Goal: Task Accomplishment & Management: Manage account settings

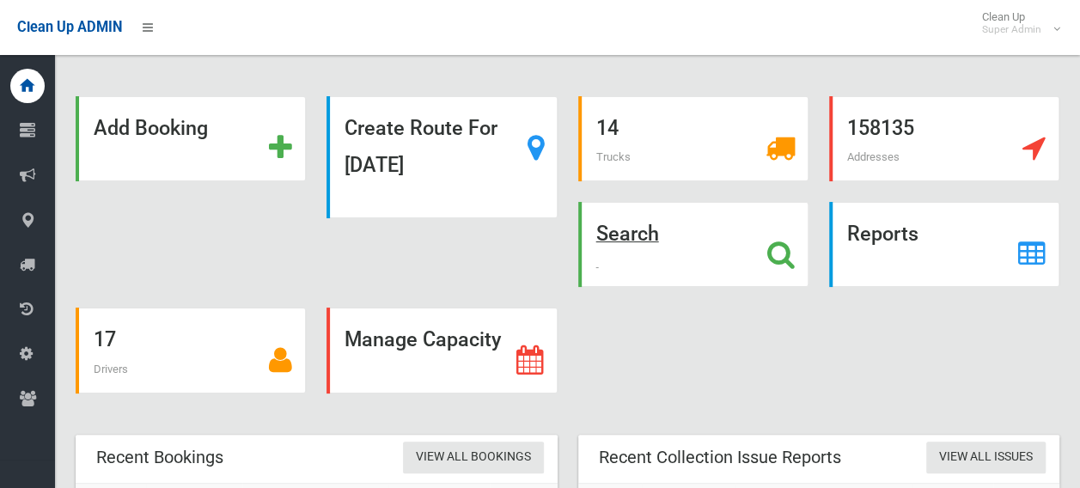
click at [775, 250] on icon at bounding box center [780, 254] width 27 height 29
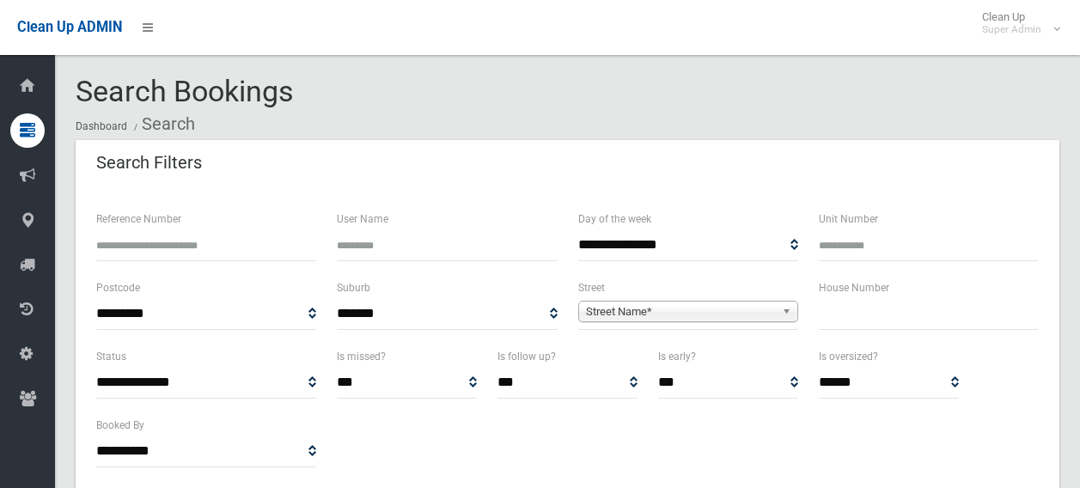
select select
click at [842, 302] on input "text" at bounding box center [929, 314] width 220 height 32
type input "**"
click at [756, 303] on span "Street Name*" at bounding box center [680, 312] width 189 height 21
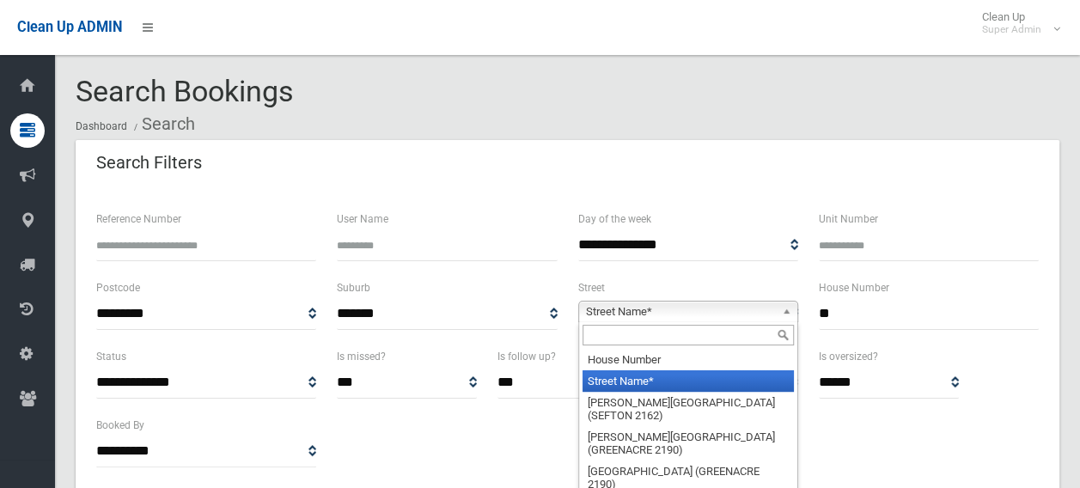
click at [703, 332] on input "text" at bounding box center [687, 335] width 211 height 21
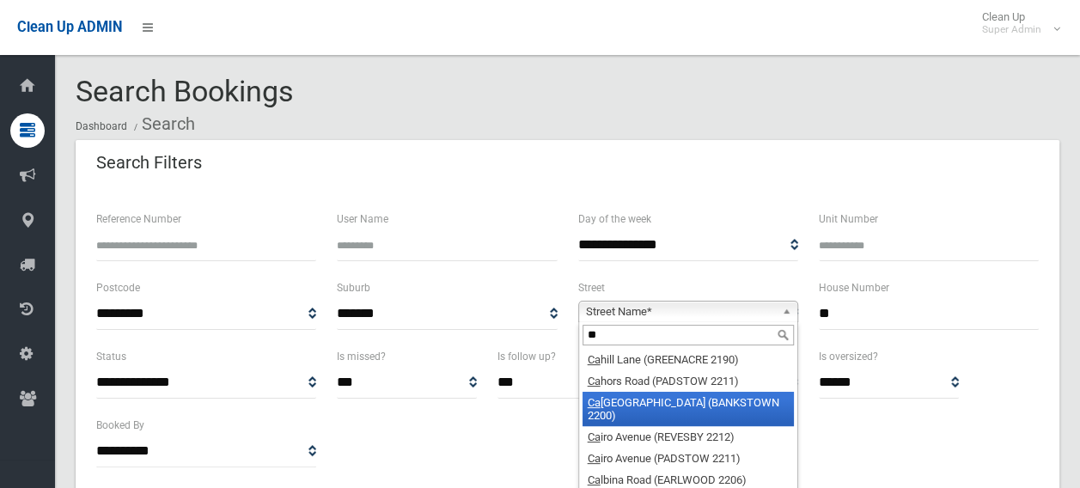
type input "**"
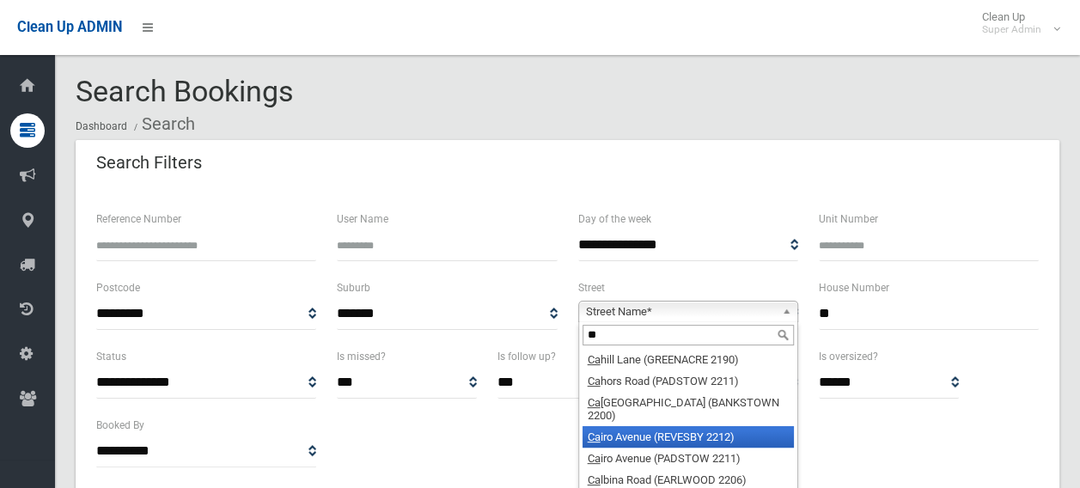
click at [686, 426] on li "Ca iro Avenue (REVESBY 2212)" at bounding box center [687, 436] width 211 height 21
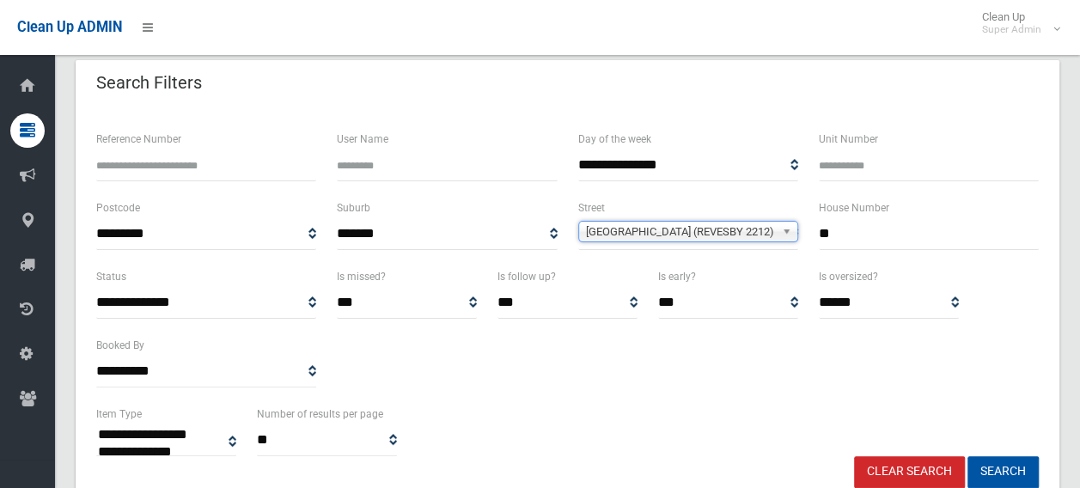
scroll to position [172, 0]
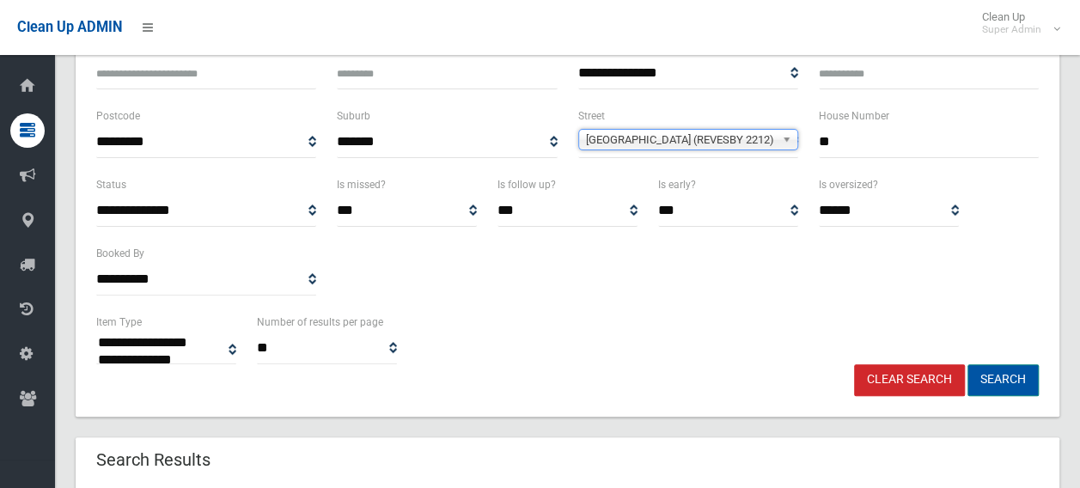
click at [1005, 375] on button "Search" at bounding box center [1002, 380] width 71 height 32
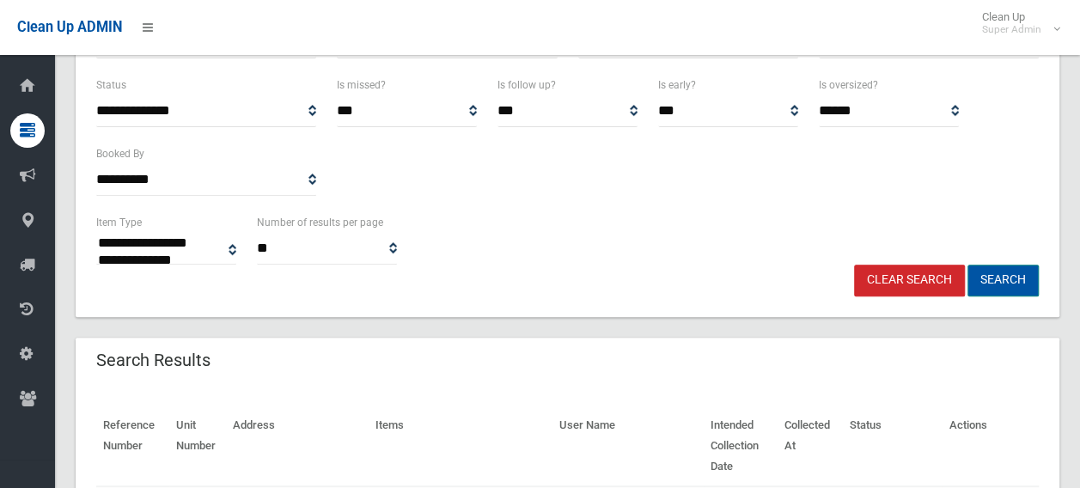
scroll to position [430, 0]
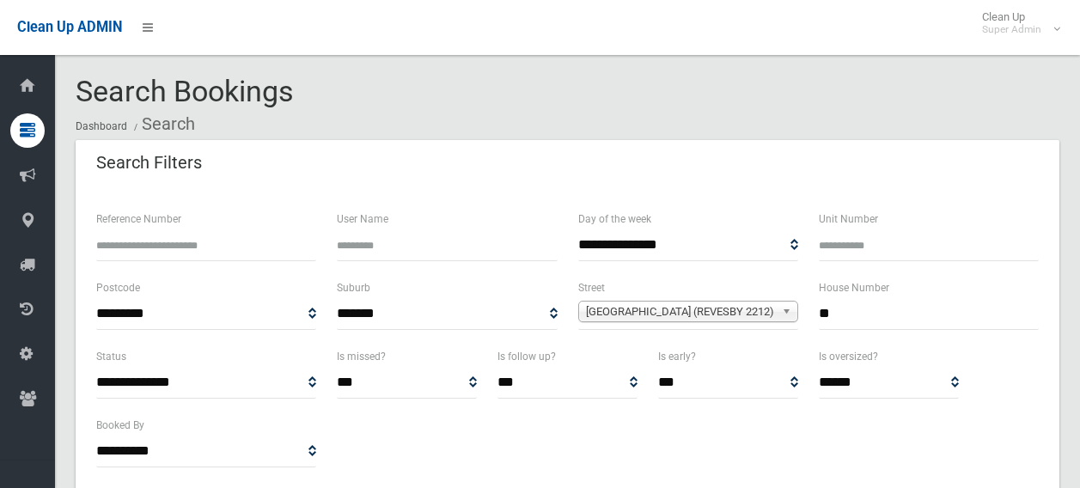
select select
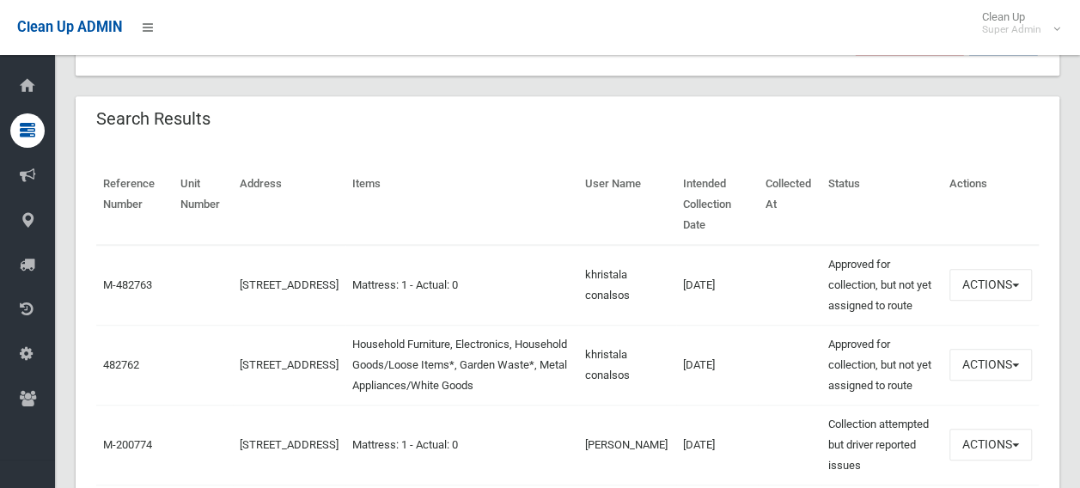
scroll to position [515, 0]
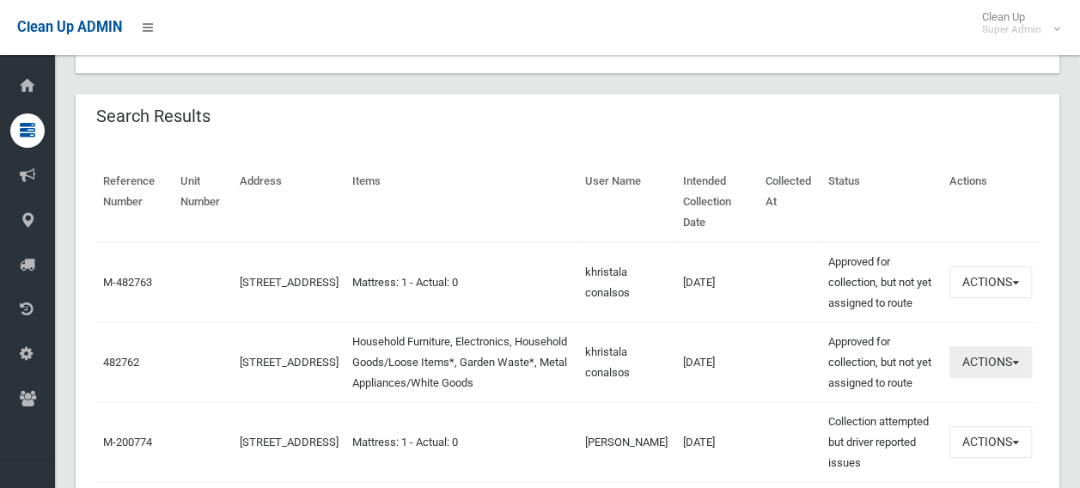
click at [972, 346] on button "Actions" at bounding box center [990, 362] width 82 height 32
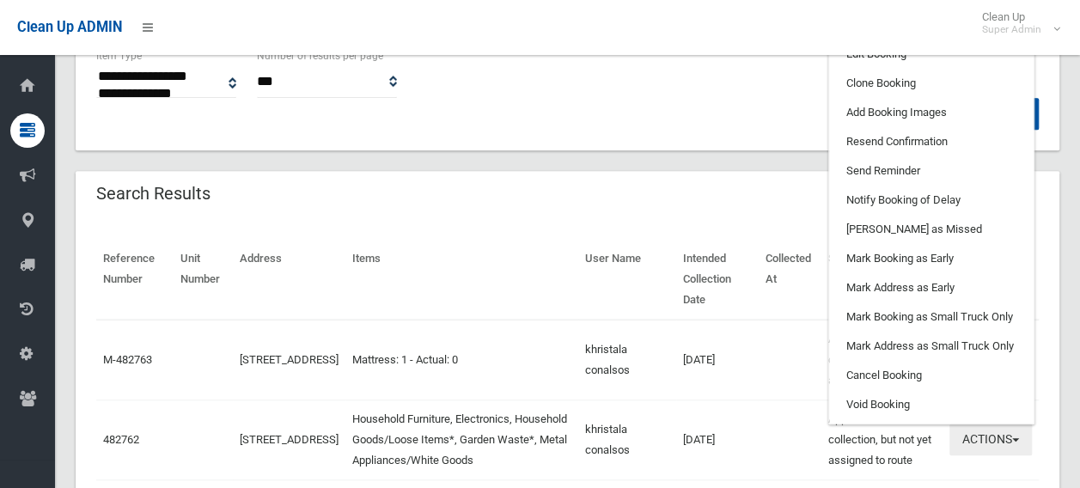
scroll to position [344, 0]
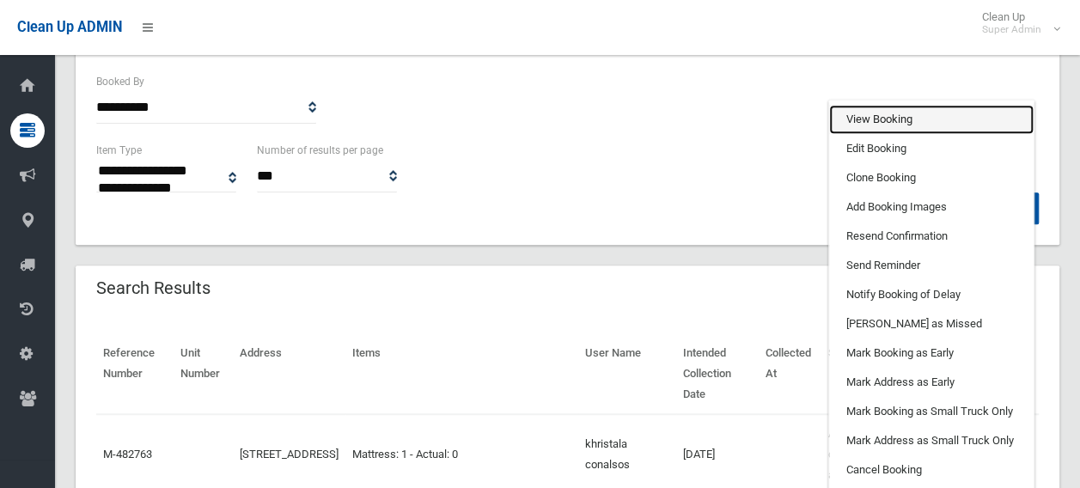
click at [905, 107] on link "View Booking" at bounding box center [931, 119] width 204 height 29
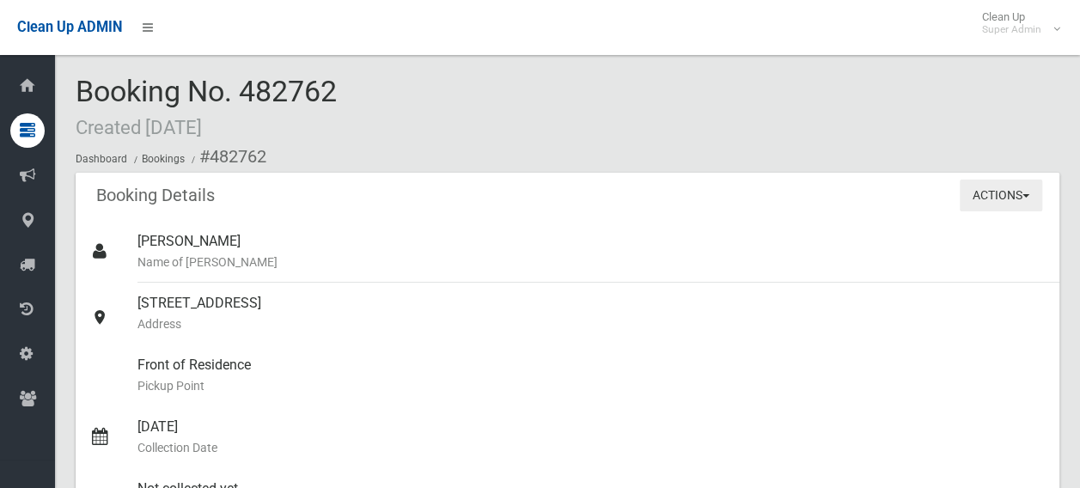
click at [967, 200] on button "Actions" at bounding box center [1001, 196] width 82 height 32
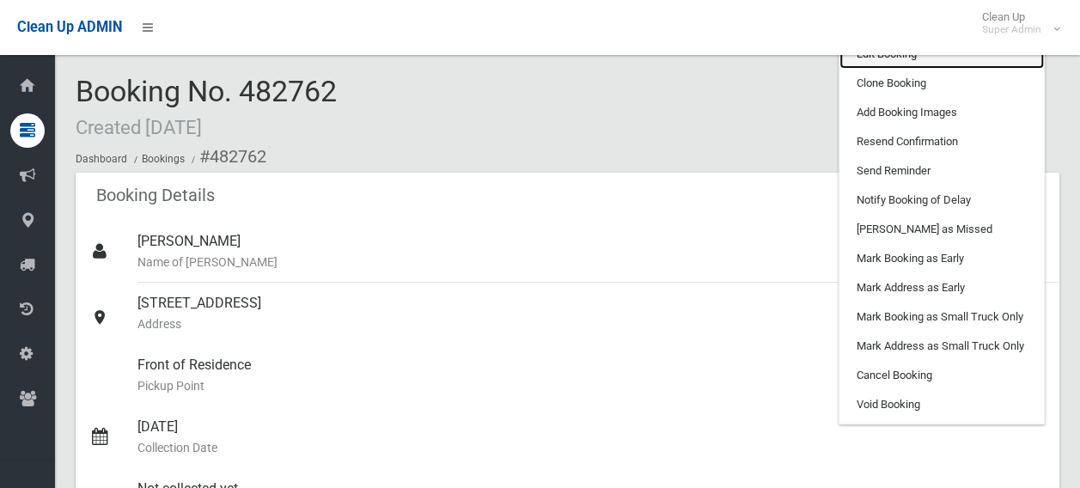
click at [883, 58] on link "Edit Booking" at bounding box center [941, 54] width 204 height 29
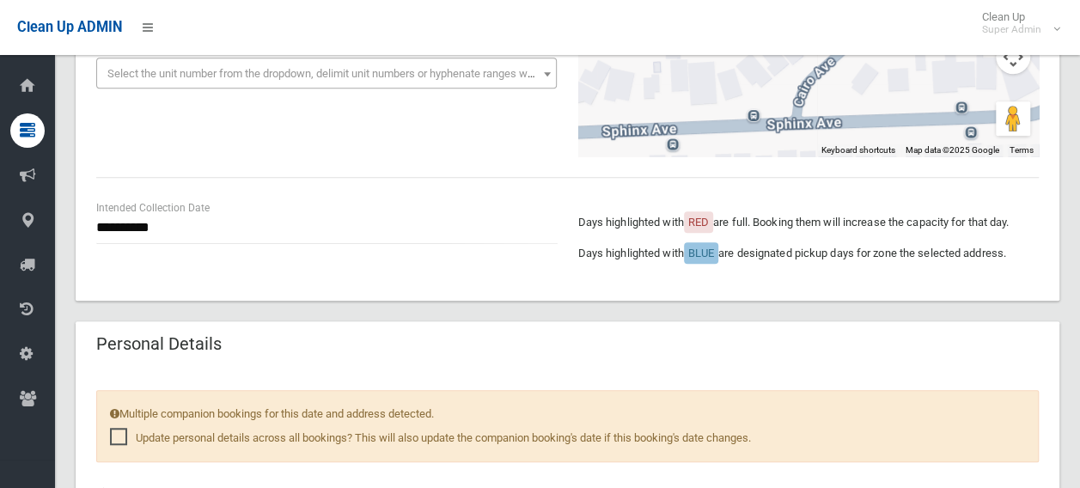
scroll to position [515, 0]
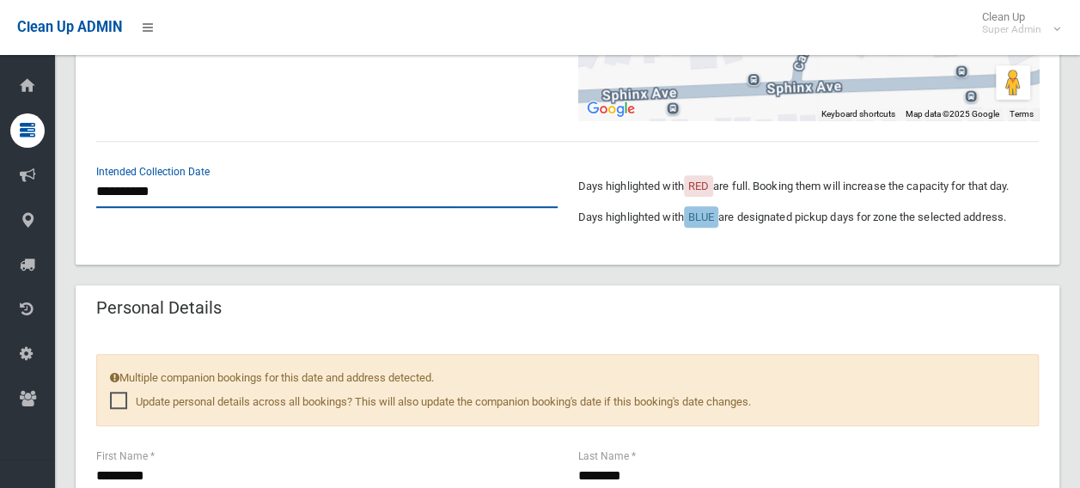
click at [241, 204] on input "**********" at bounding box center [326, 192] width 461 height 32
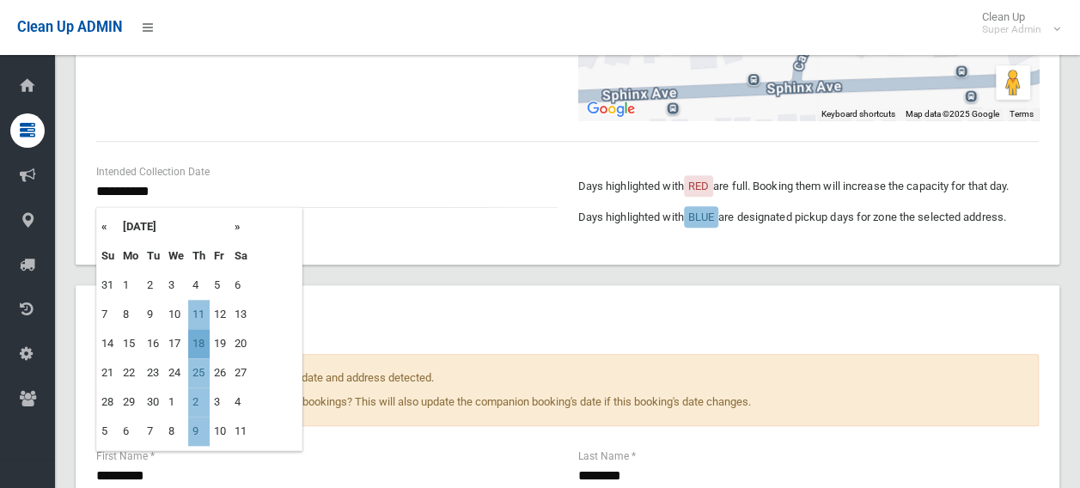
click at [198, 344] on td "18" at bounding box center [198, 343] width 21 height 29
type input "**********"
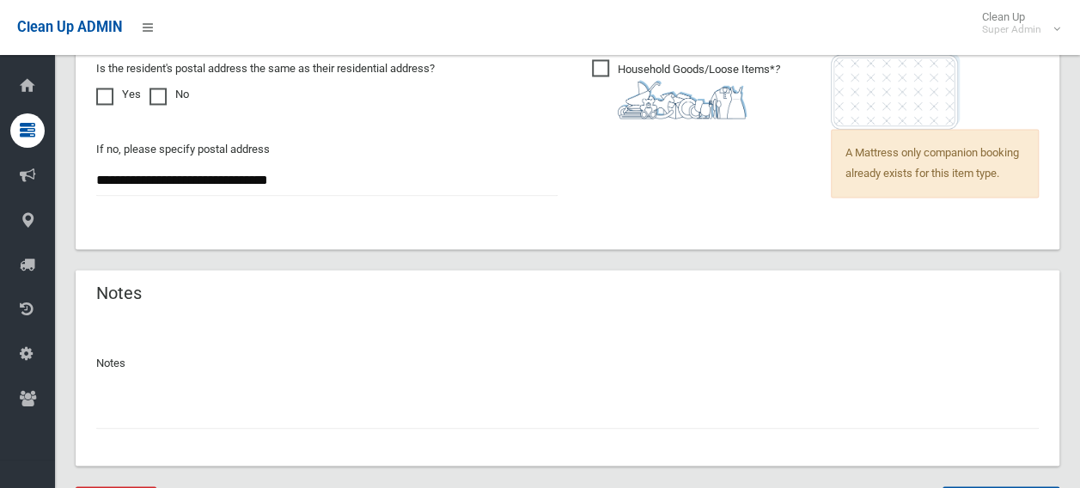
scroll to position [1508, 0]
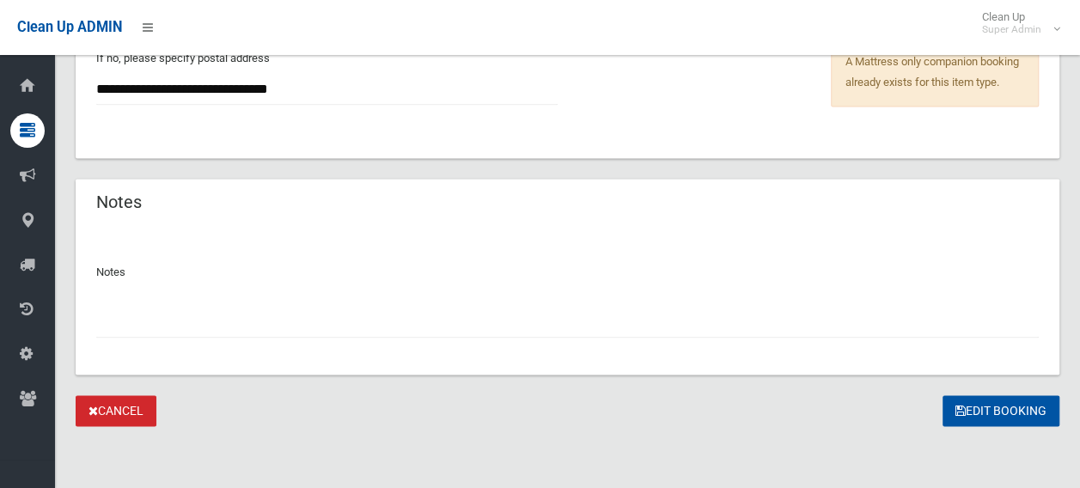
click at [203, 317] on input "text" at bounding box center [567, 322] width 942 height 32
type input "*"
type input "**********"
click at [1031, 411] on button "Edit Booking" at bounding box center [1000, 411] width 117 height 32
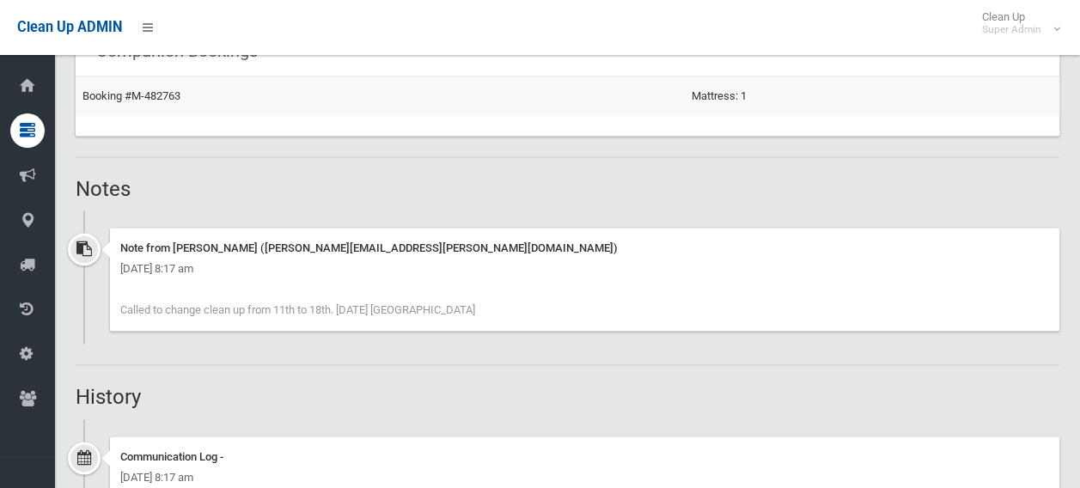
scroll to position [1117, 0]
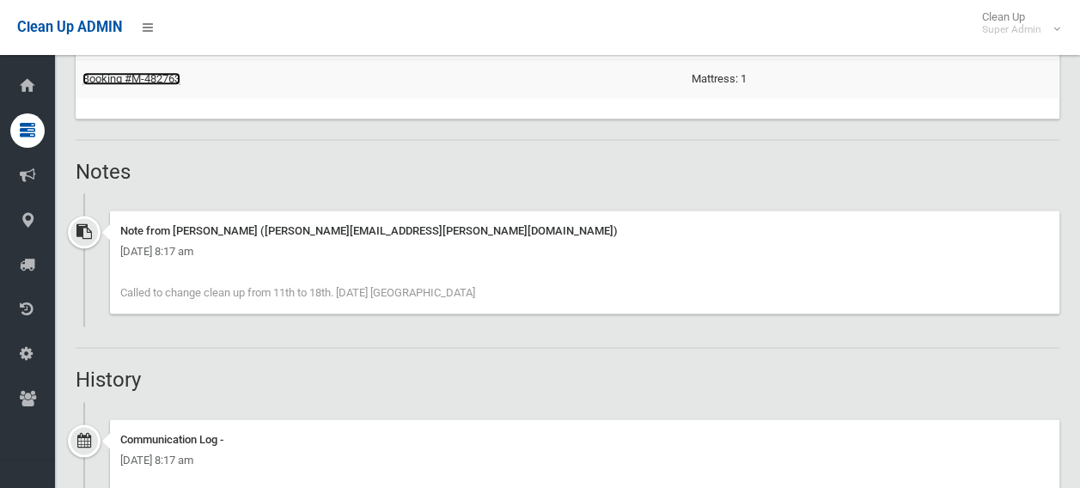
click at [119, 82] on link "Booking #M-482763" at bounding box center [131, 78] width 98 height 13
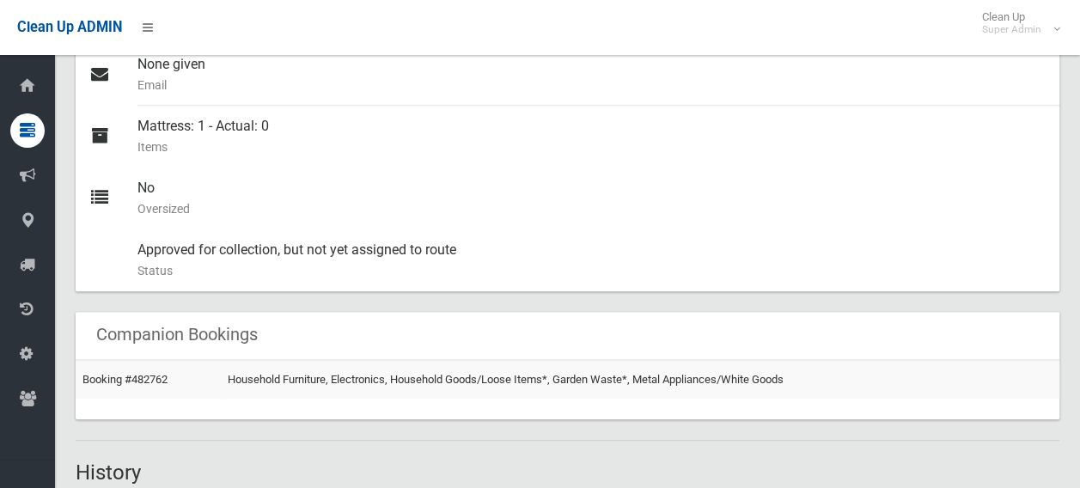
scroll to position [773, 0]
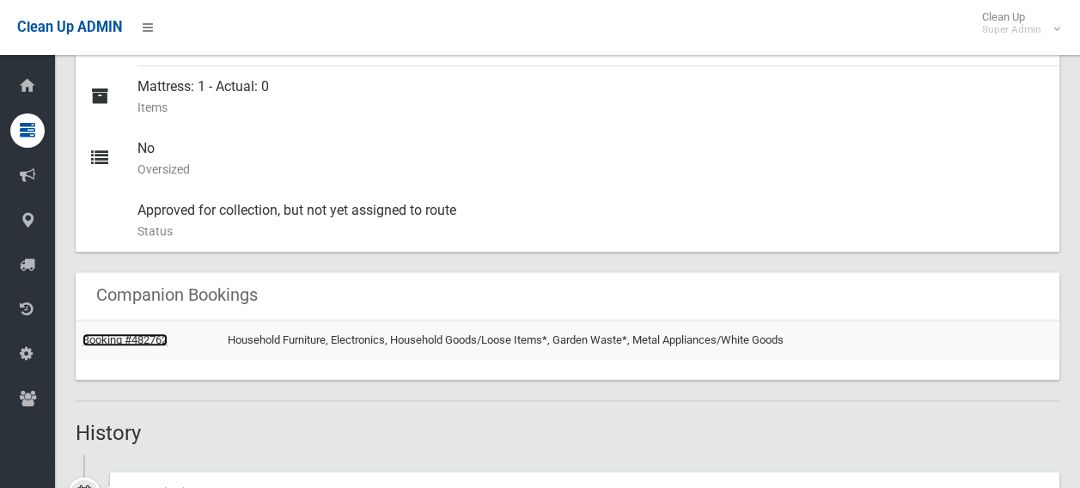
click at [139, 335] on link "Booking #482762" at bounding box center [124, 339] width 85 height 13
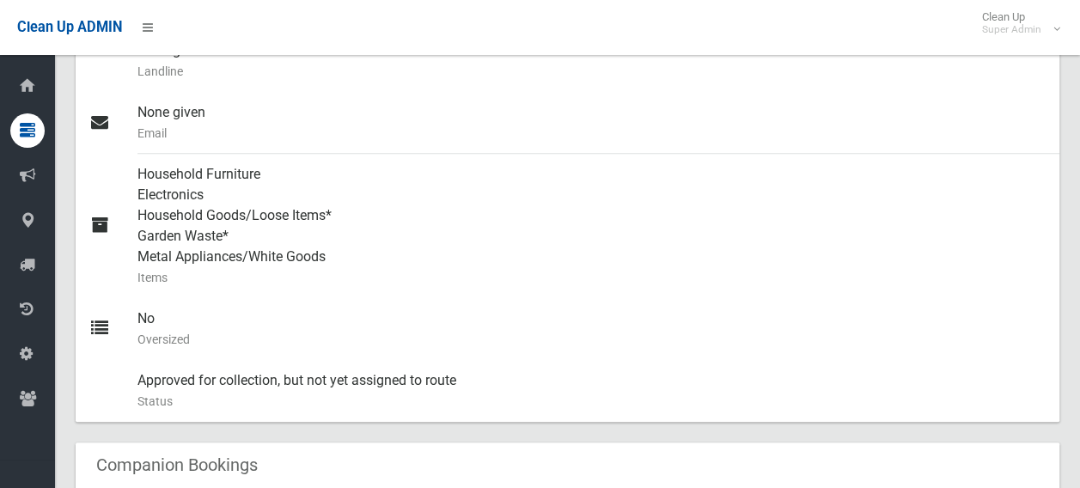
scroll to position [687, 0]
